Goal: Task Accomplishment & Management: Use online tool/utility

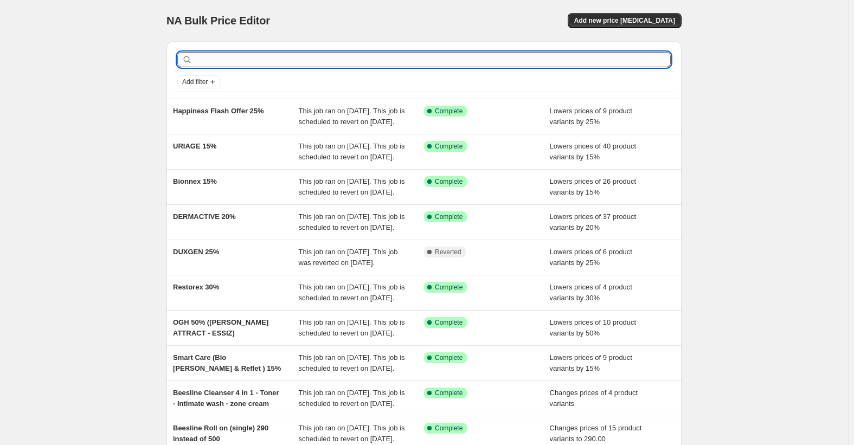
click at [478, 58] on input "text" at bounding box center [433, 59] width 476 height 15
type input "soralo"
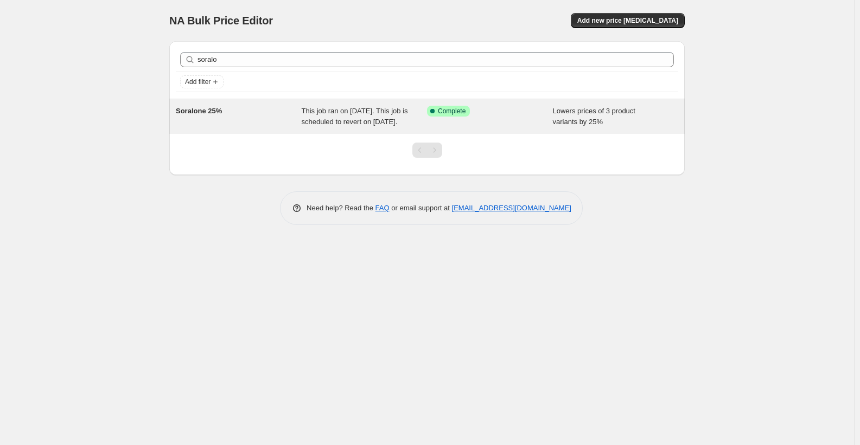
click at [208, 113] on span "Soralone 25%" at bounding box center [199, 111] width 46 height 8
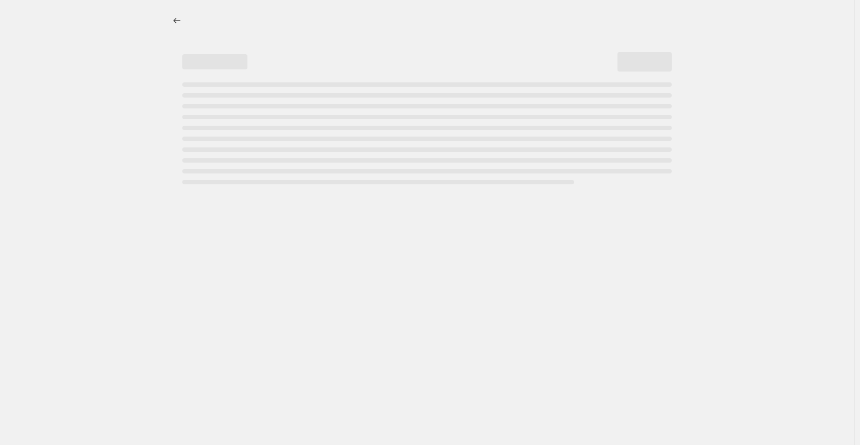
select select "percentage"
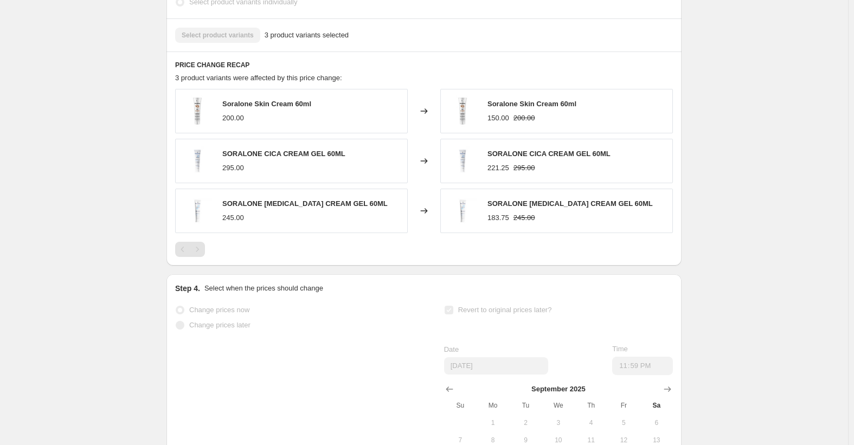
scroll to position [686, 0]
click at [292, 159] on span "SORALONE CICA CREAM GEL 60ML" at bounding box center [283, 155] width 123 height 8
copy span "SORALONE CICA CREAM GEL 60ML"
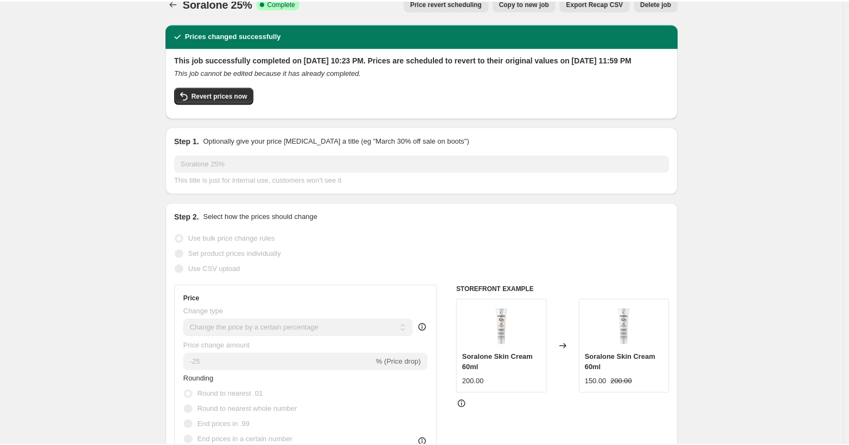
scroll to position [0, 0]
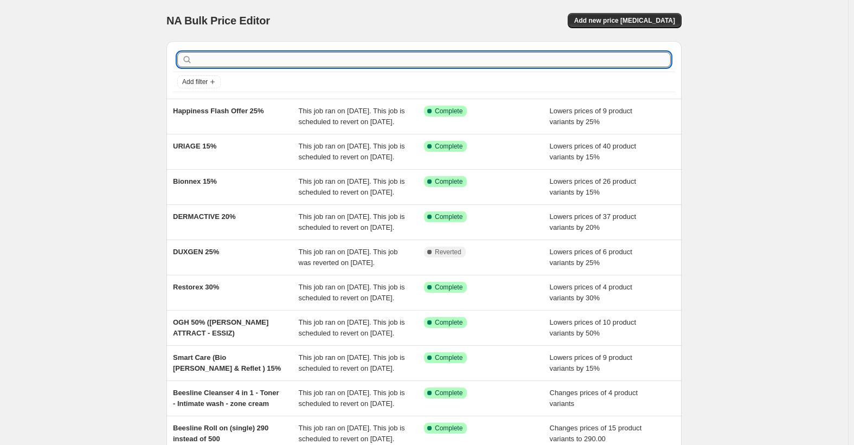
click at [283, 63] on input "text" at bounding box center [433, 59] width 476 height 15
type input "sora"
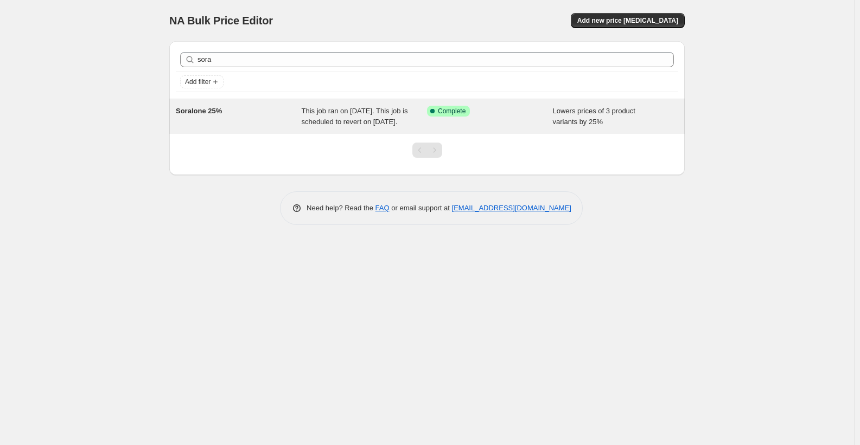
click at [199, 117] on div "Soralone 25%" at bounding box center [239, 117] width 126 height 22
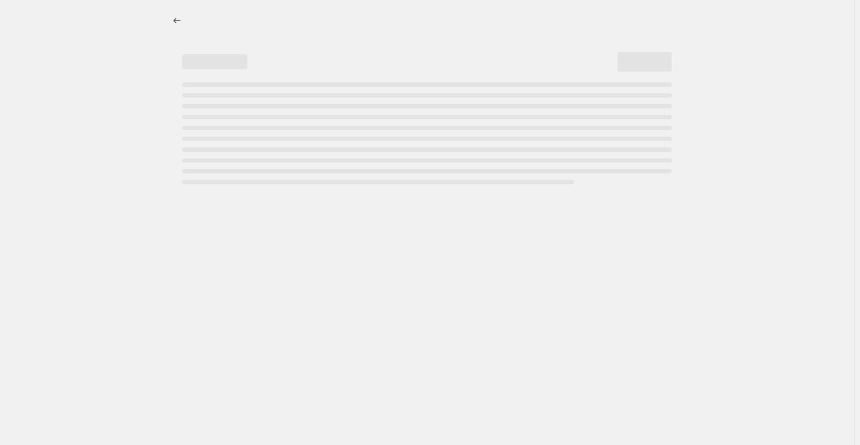
select select "percentage"
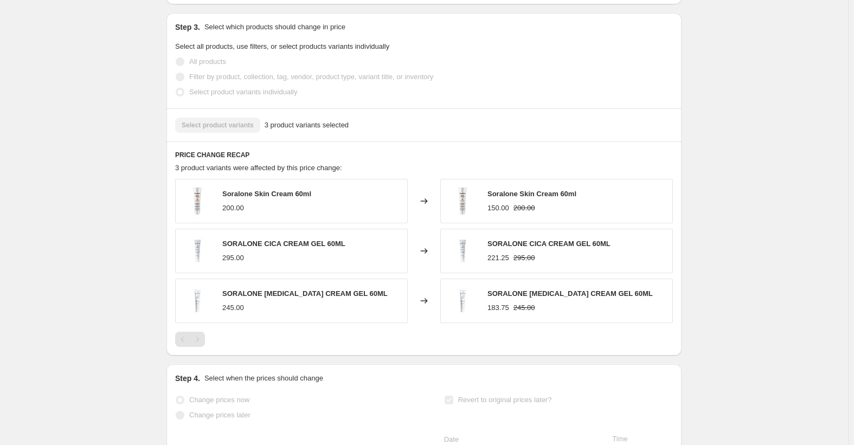
scroll to position [651, 0]
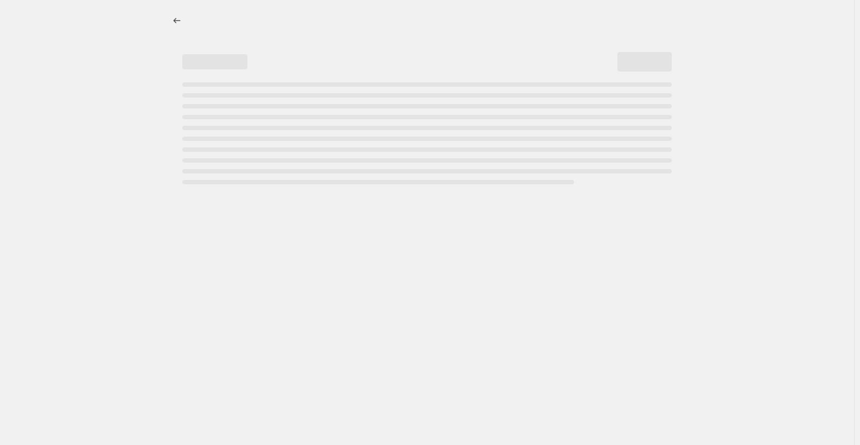
select select "percentage"
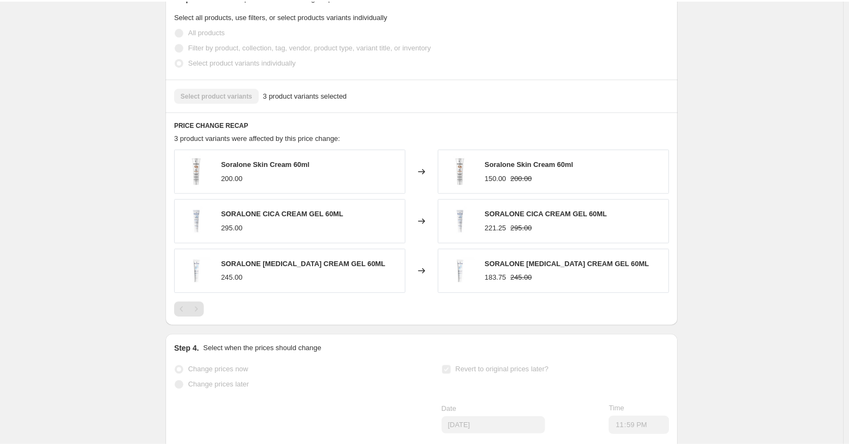
scroll to position [651, 0]
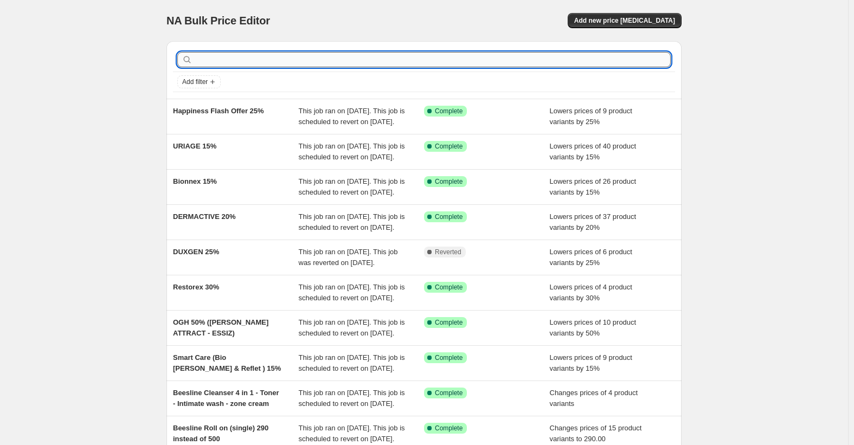
click at [264, 54] on input "text" at bounding box center [433, 59] width 476 height 15
type input "soralo"
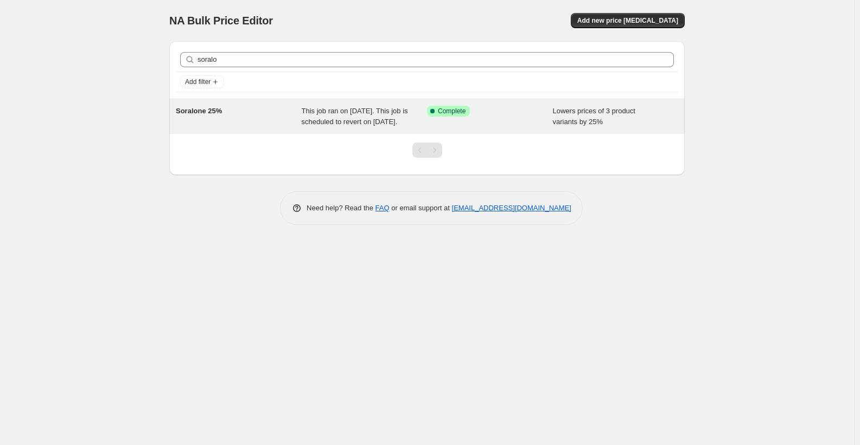
click at [208, 109] on span "Soralone 25%" at bounding box center [199, 111] width 46 height 8
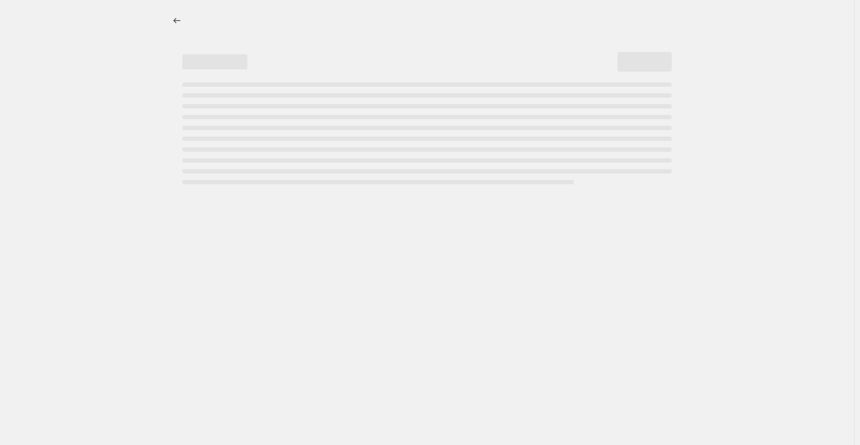
select select "percentage"
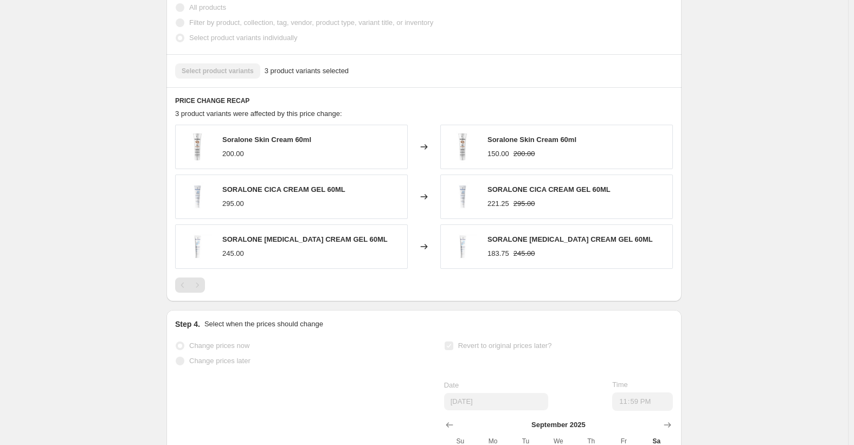
scroll to position [705, 0]
